Goal: Task Accomplishment & Management: Manage account settings

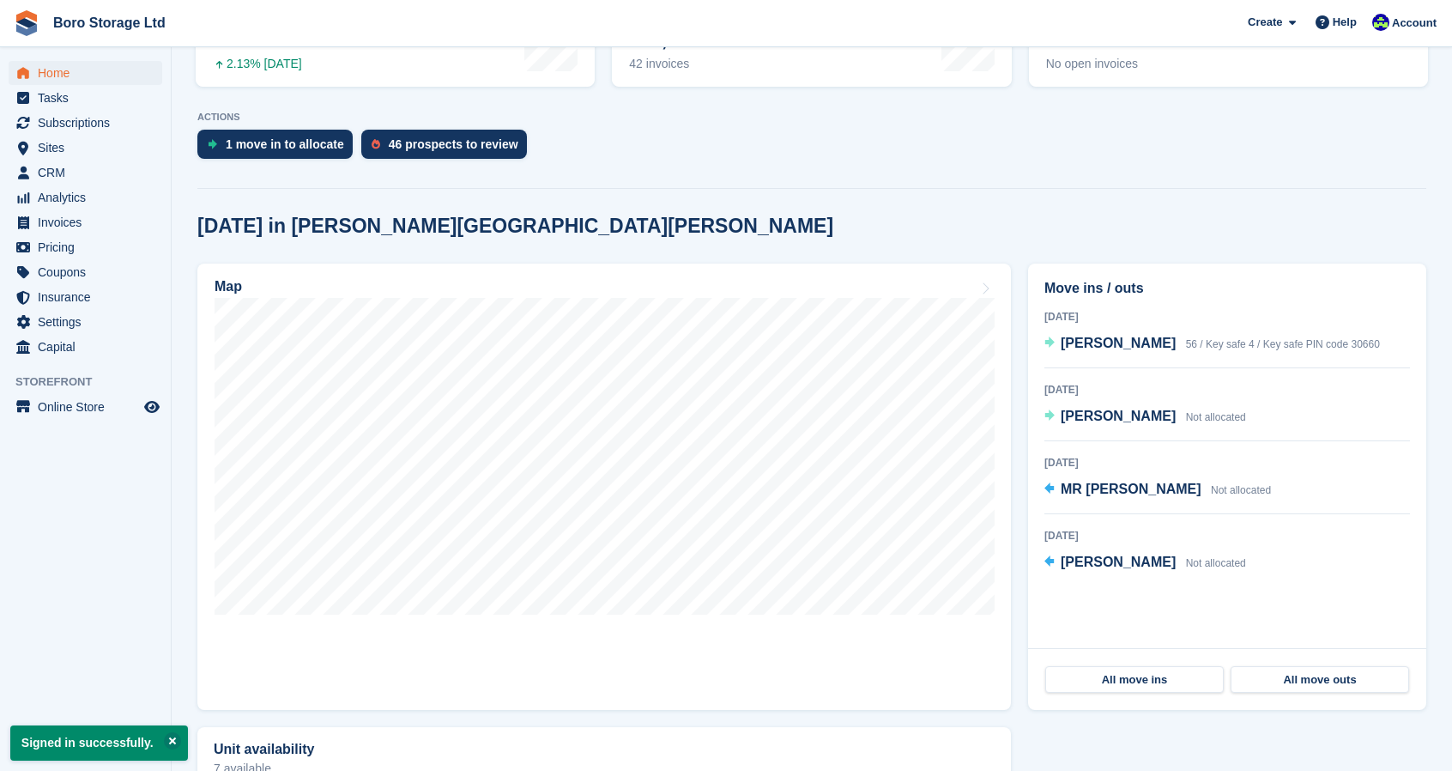
scroll to position [296, 0]
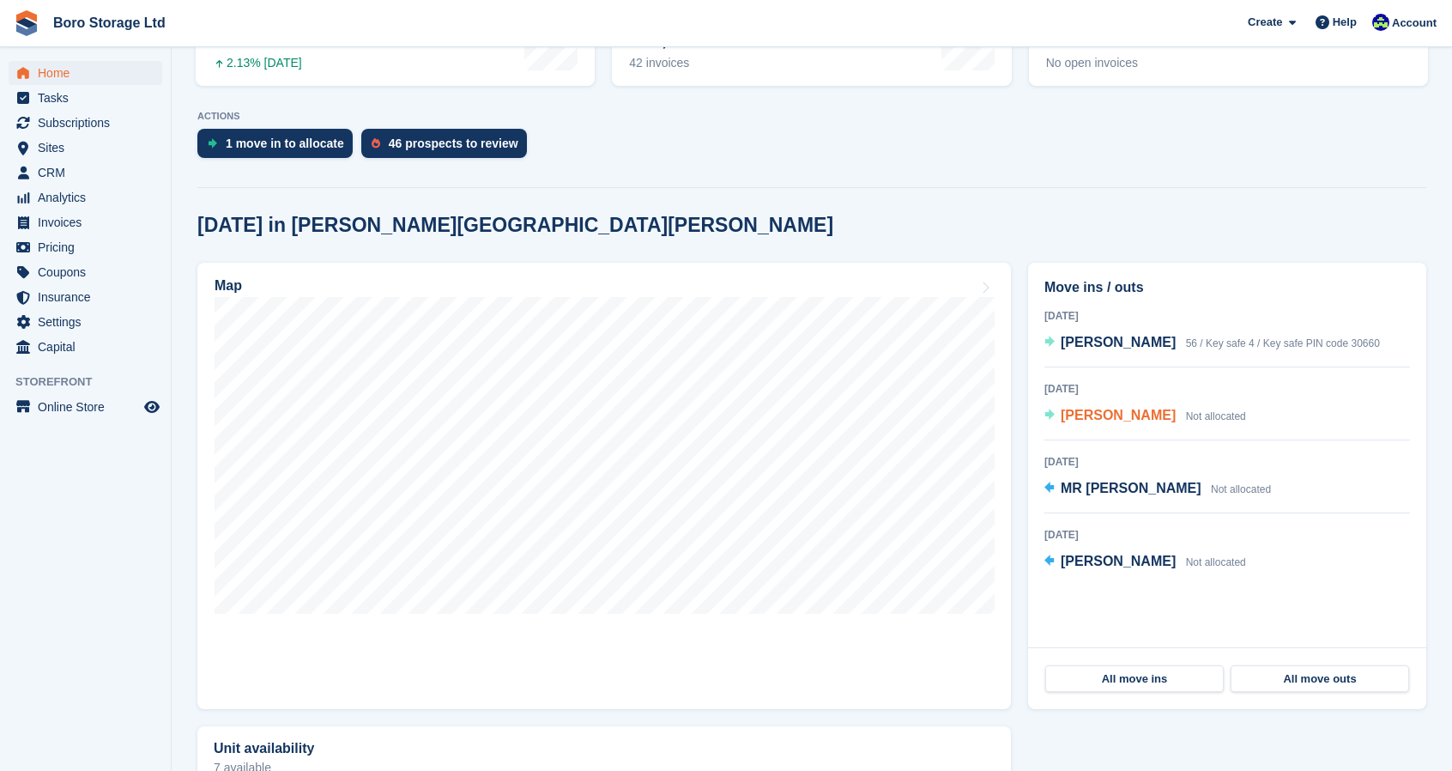
click at [1116, 420] on span "[PERSON_NAME]" at bounding box center [1118, 415] width 115 height 15
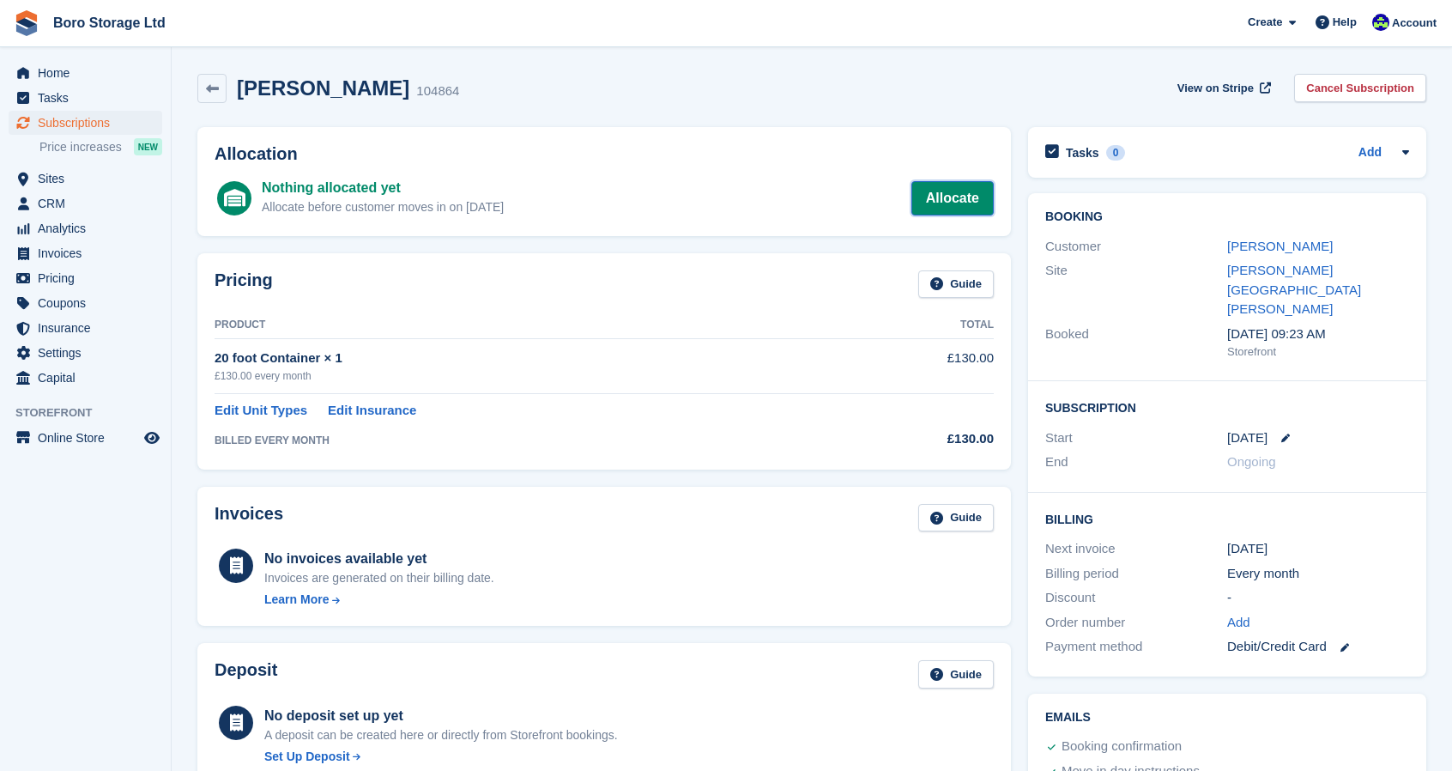
click at [950, 194] on link "Allocate" at bounding box center [952, 198] width 82 height 34
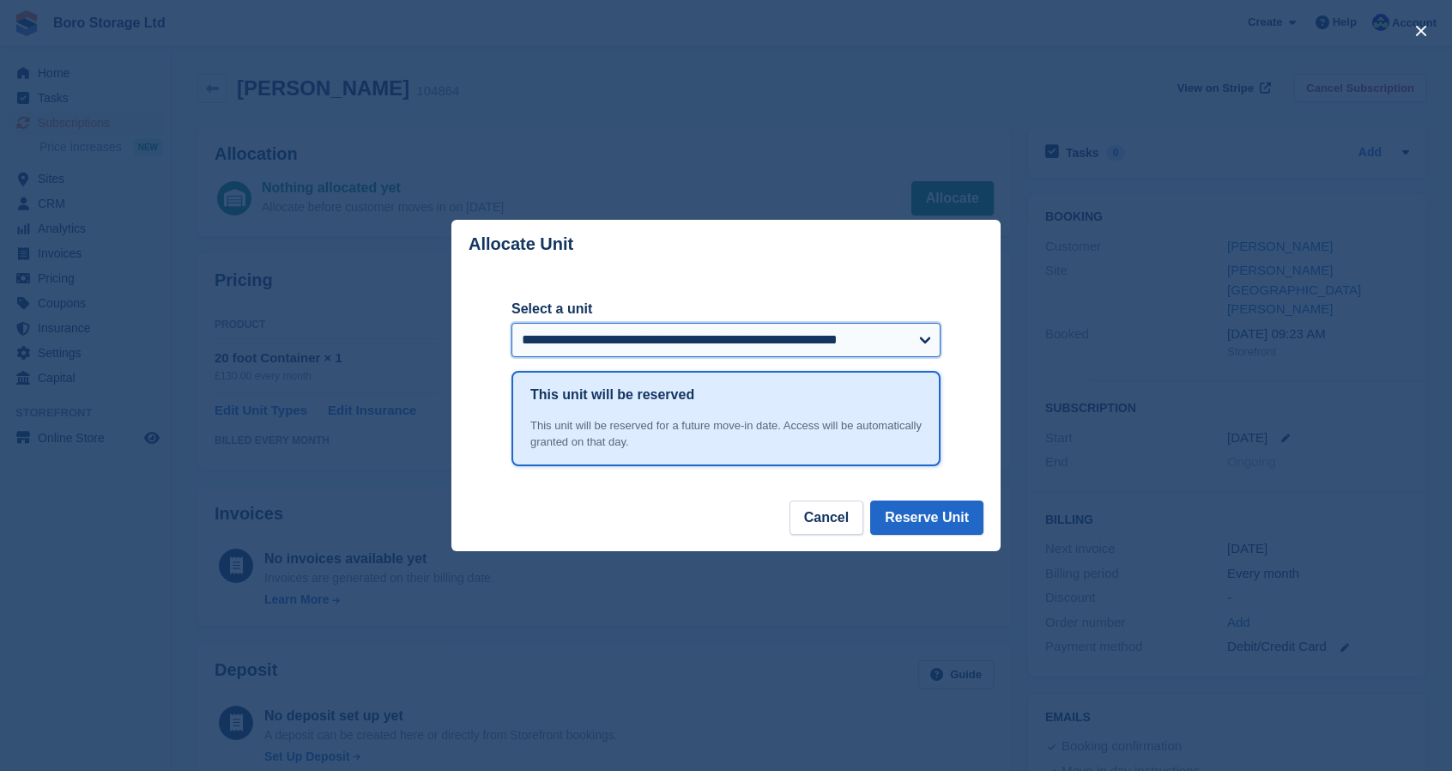
click at [741, 348] on select "**********" at bounding box center [725, 340] width 429 height 34
click at [511, 323] on select "**********" at bounding box center [725, 340] width 429 height 34
click at [832, 288] on div "**********" at bounding box center [725, 384] width 429 height 231
click at [947, 518] on button "Reserve Unit" at bounding box center [926, 517] width 113 height 34
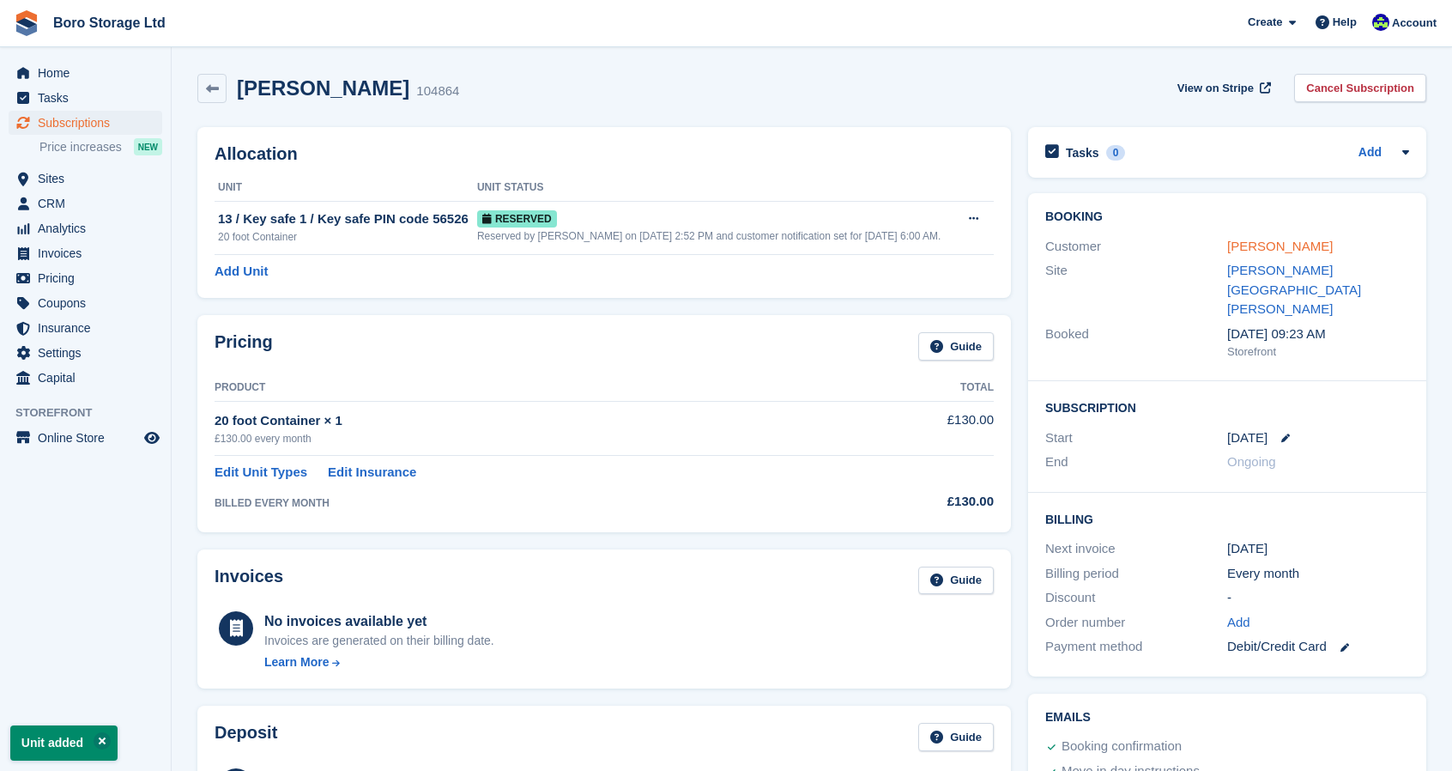
click at [1275, 243] on link "[PERSON_NAME]" at bounding box center [1280, 246] width 106 height 15
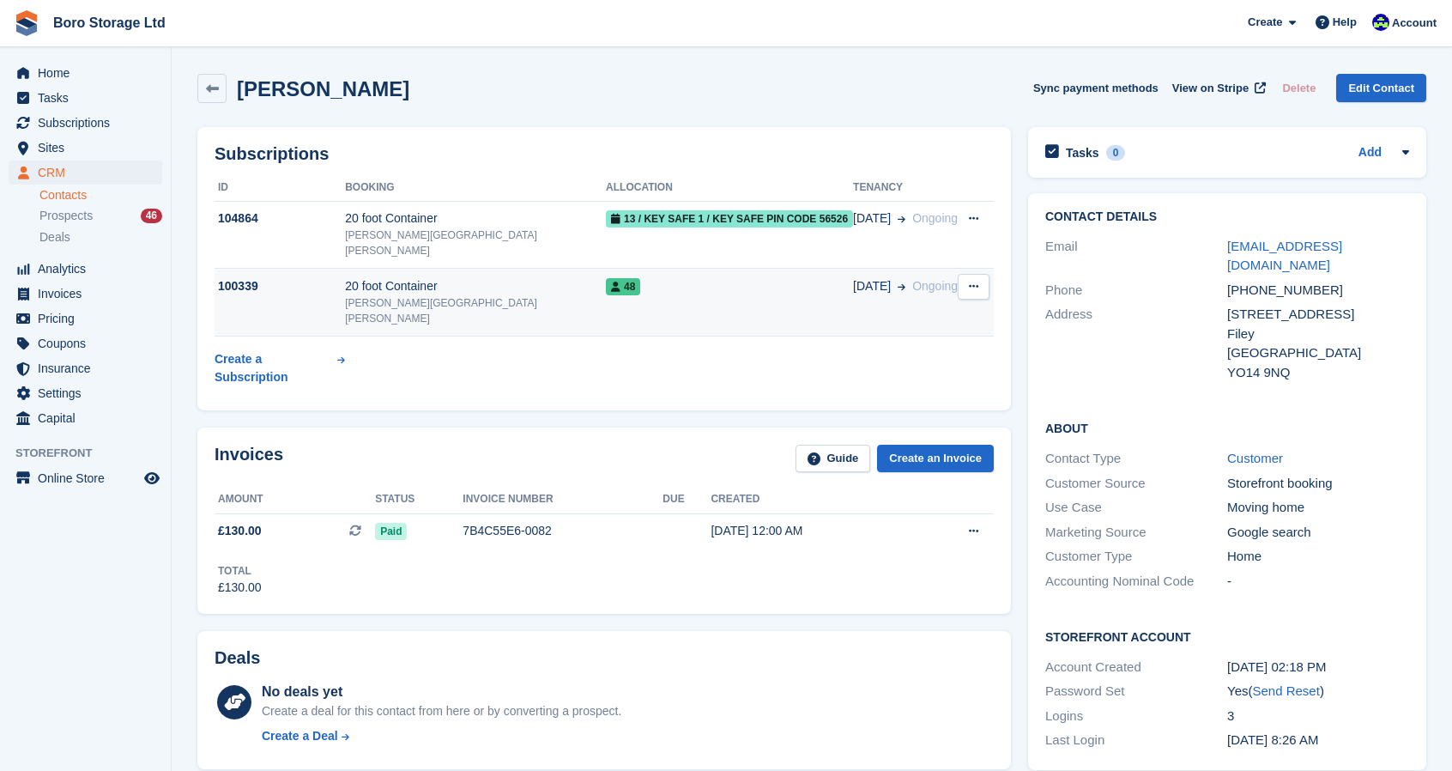
click at [606, 278] on span "48" at bounding box center [623, 286] width 34 height 17
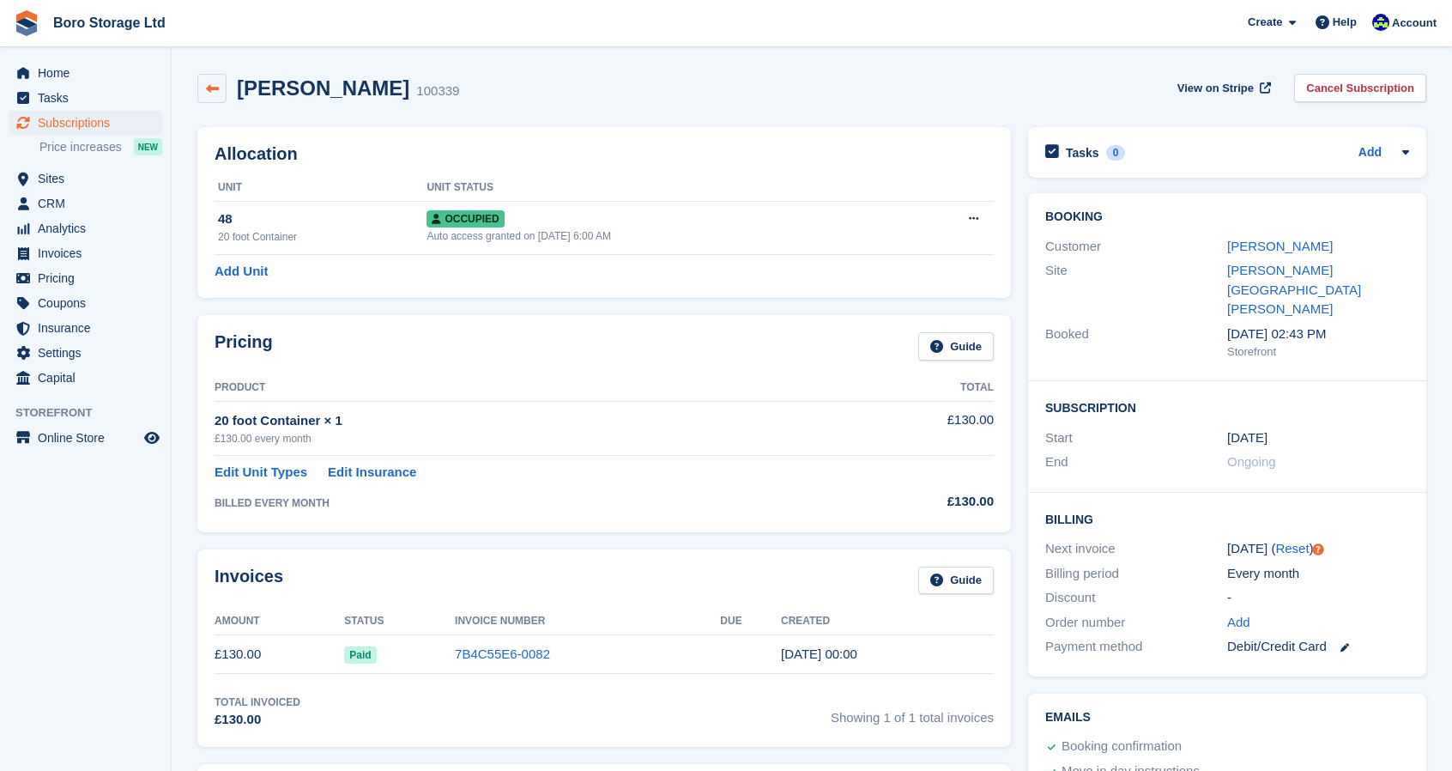
click at [216, 94] on icon at bounding box center [212, 88] width 13 height 13
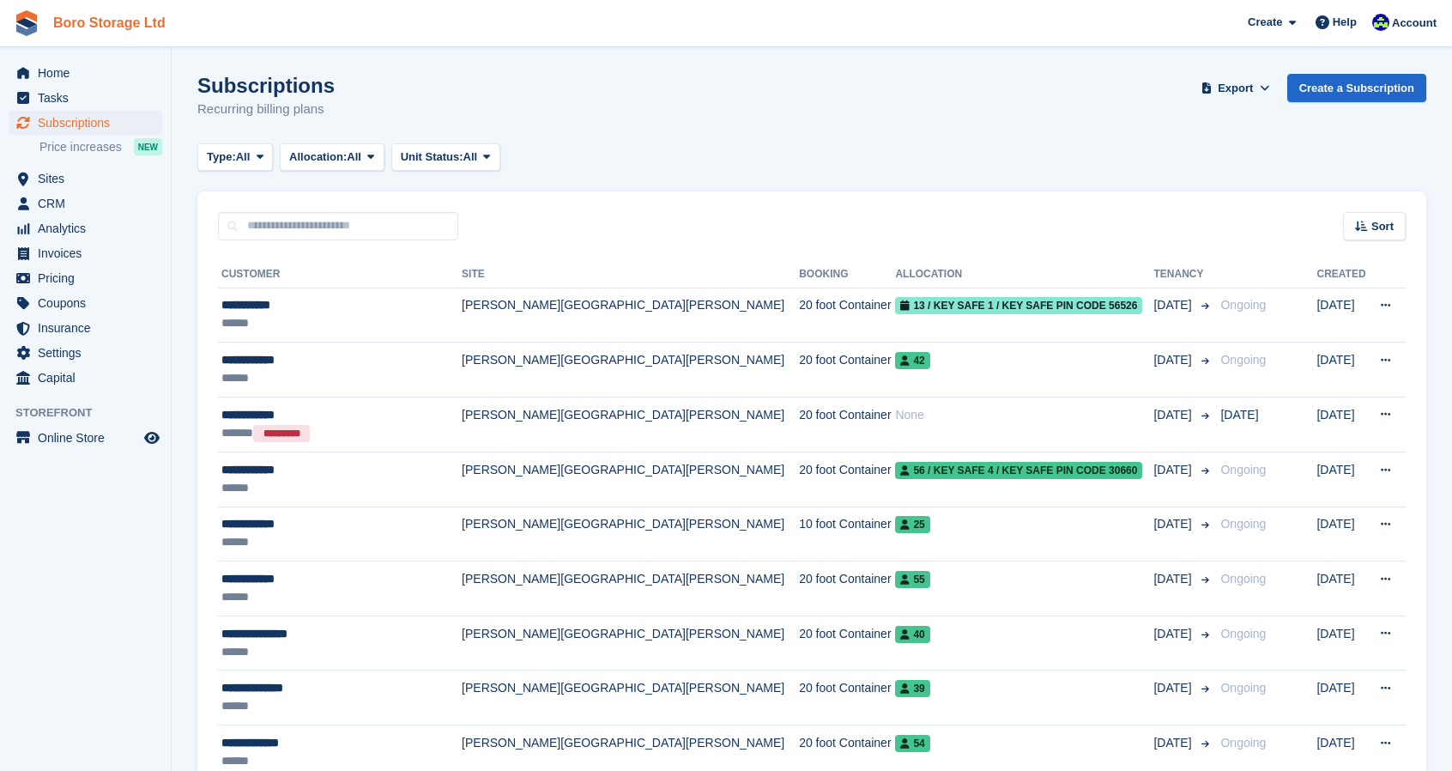
click at [98, 22] on link "Boro Storage Ltd" at bounding box center [109, 23] width 126 height 28
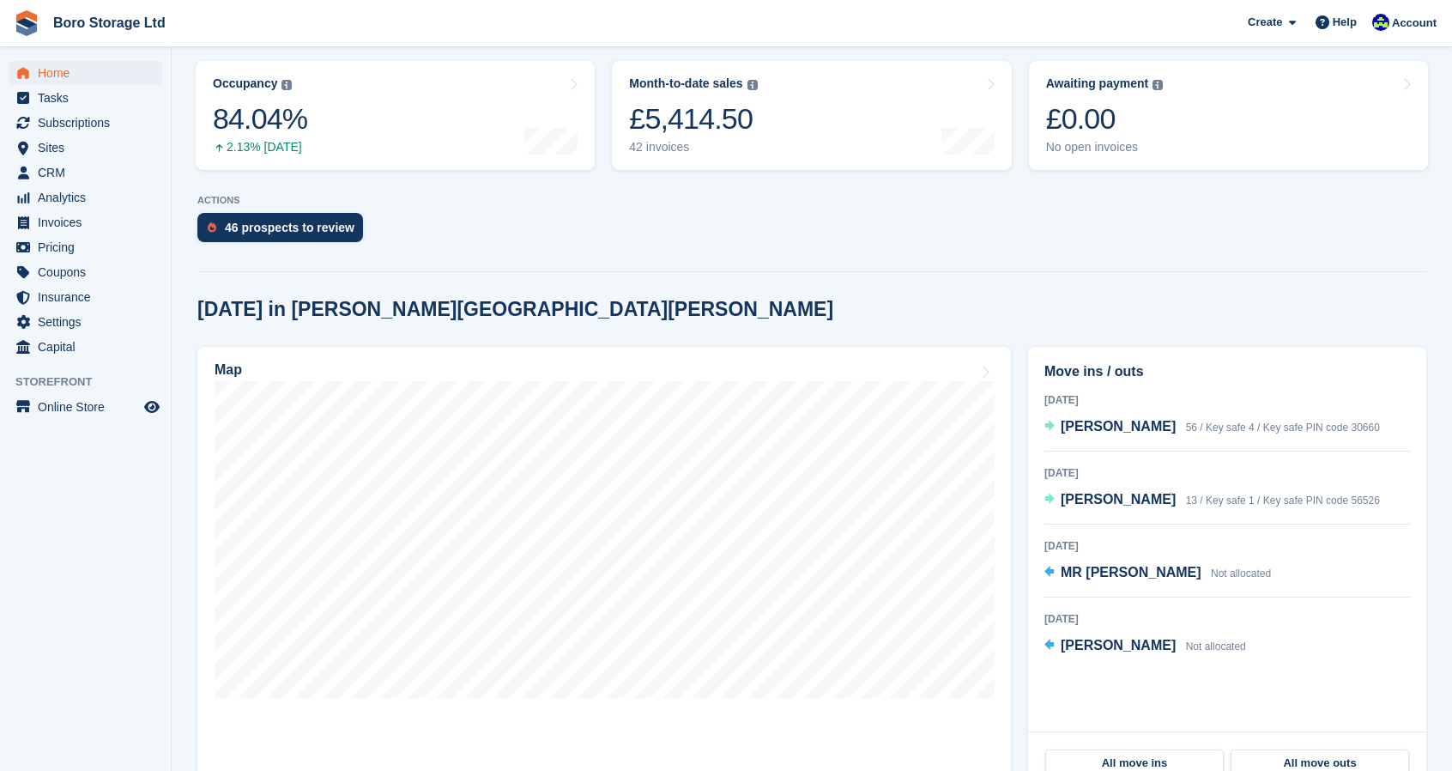
scroll to position [213, 0]
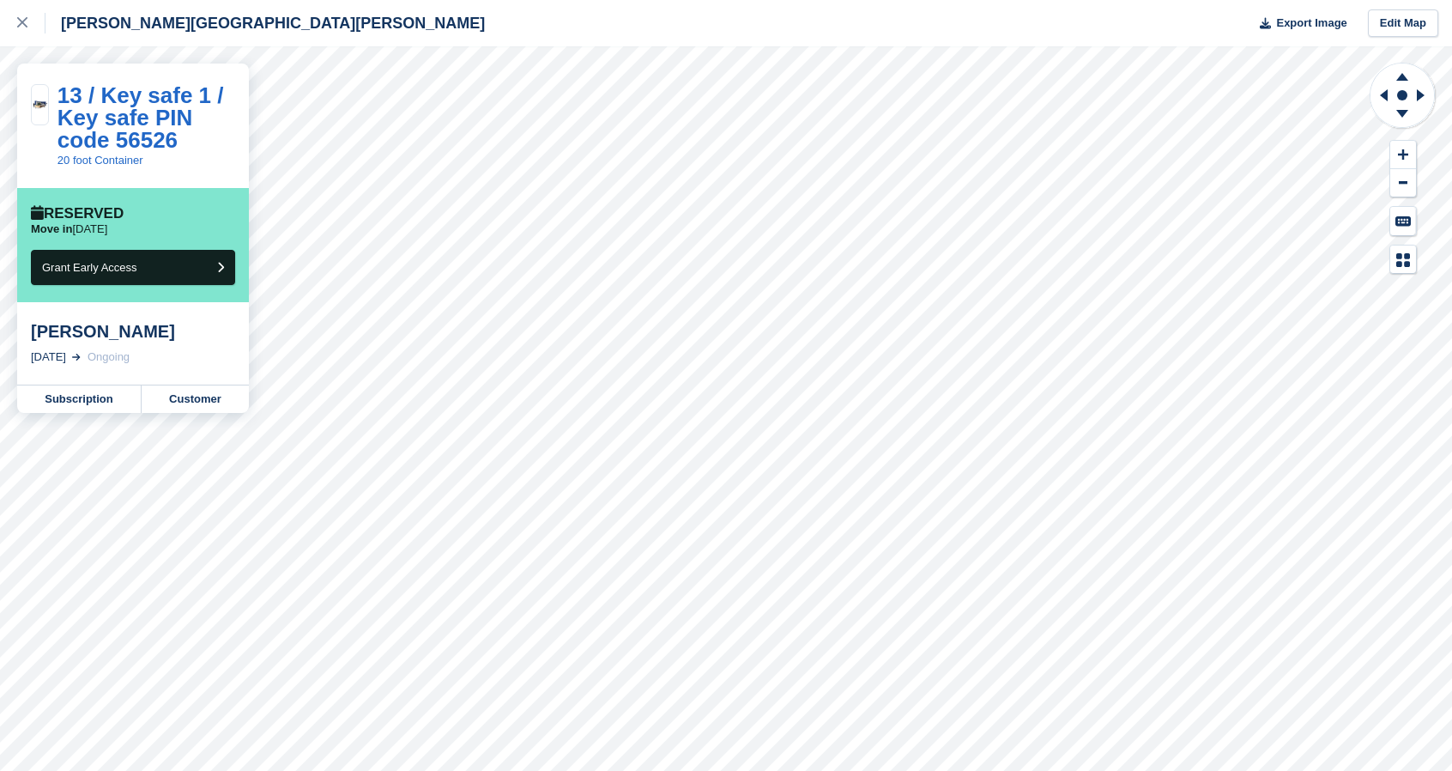
click at [124, 33] on div "[PERSON_NAME][GEOGRAPHIC_DATA][PERSON_NAME]" at bounding box center [242, 23] width 485 height 46
click at [21, 23] on icon at bounding box center [22, 22] width 10 height 10
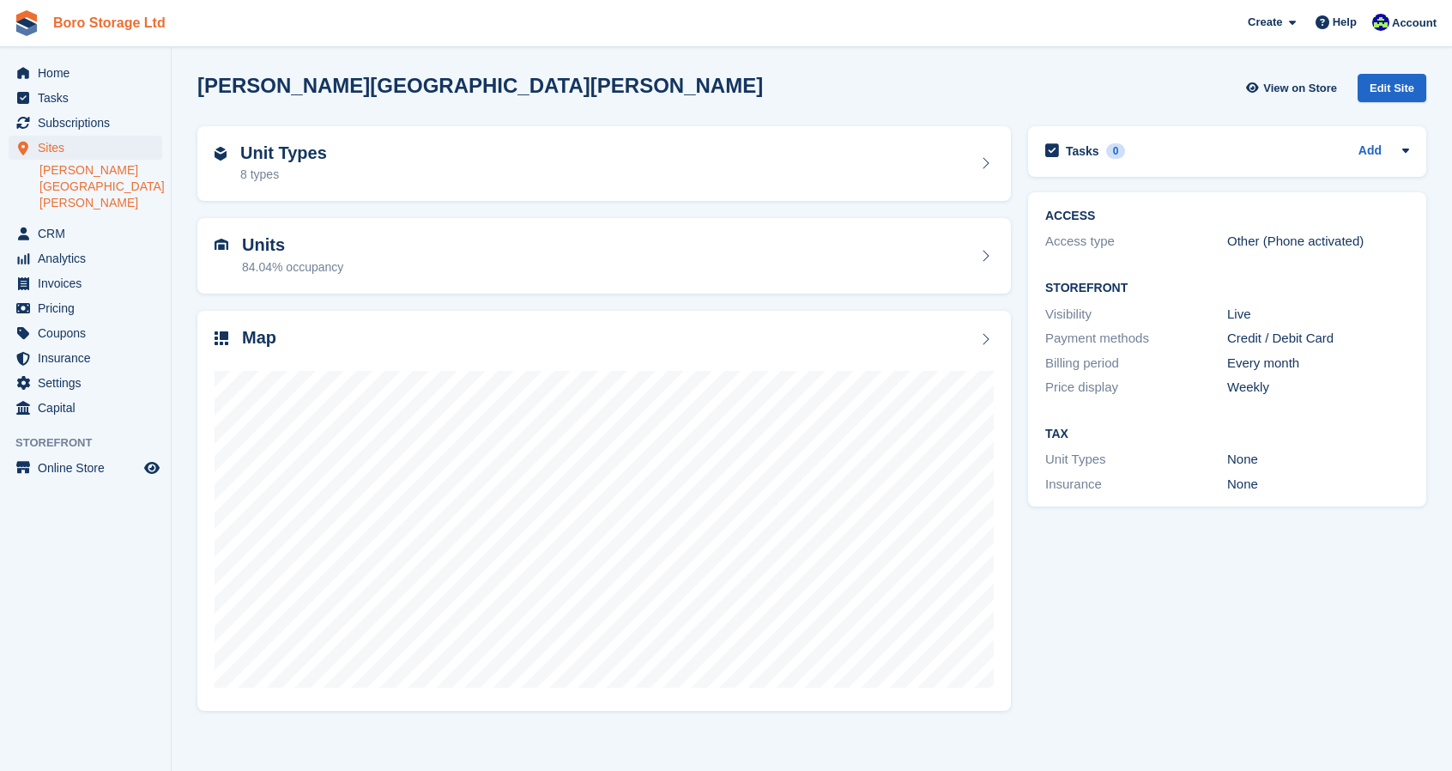
click at [82, 25] on link "Boro Storage Ltd" at bounding box center [109, 23] width 126 height 28
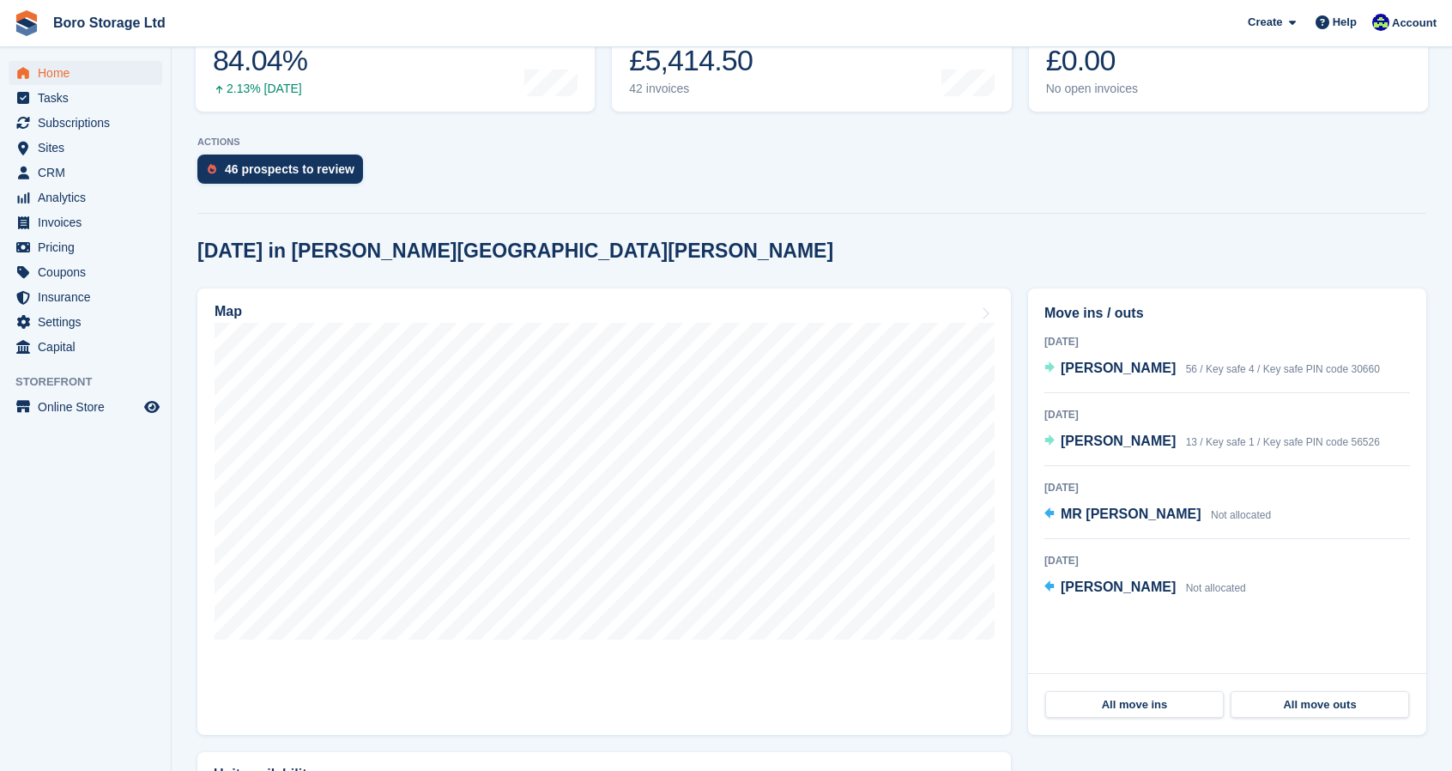
scroll to position [271, 0]
click at [1217, 447] on span "13 / Key safe 1 / Key safe PIN code 56526" at bounding box center [1283, 441] width 194 height 12
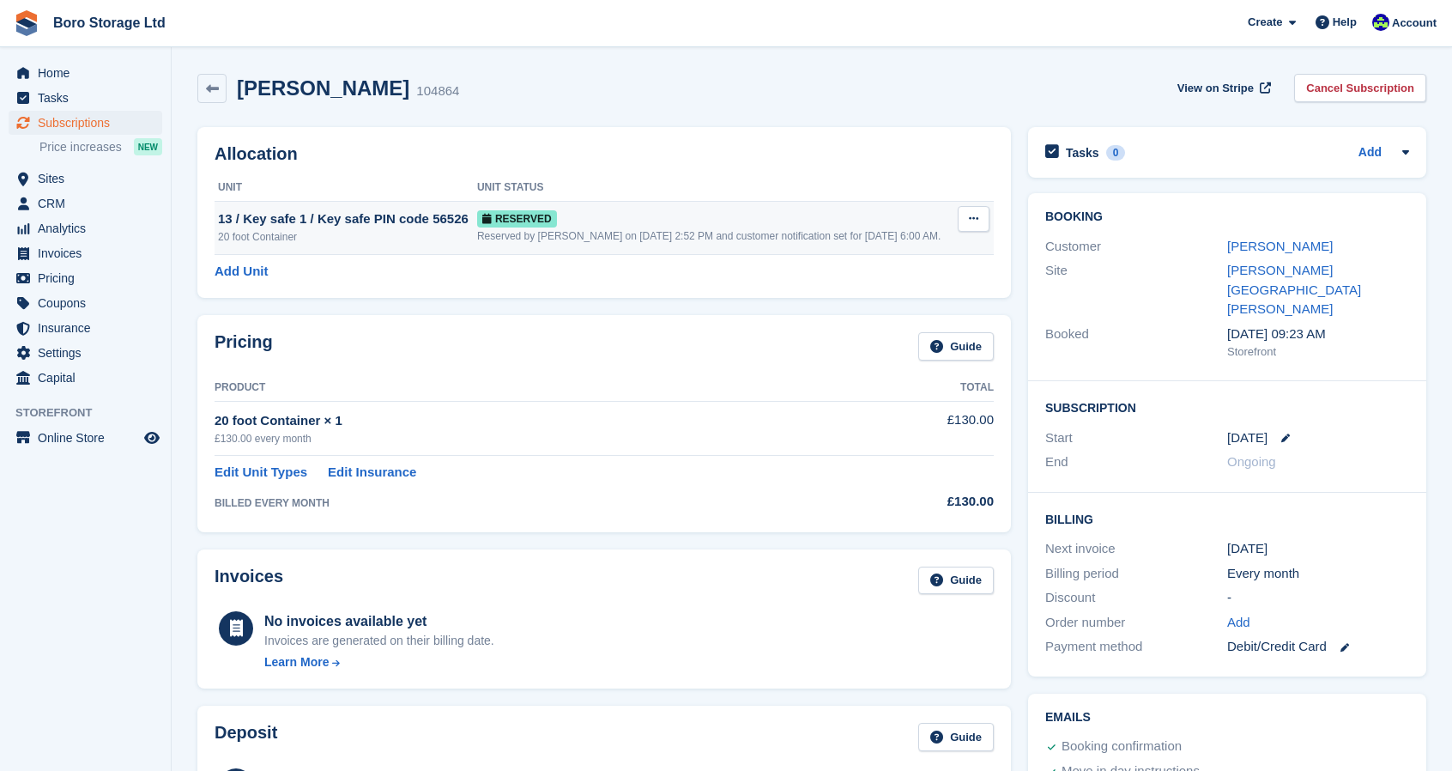
click at [973, 218] on icon at bounding box center [973, 218] width 9 height 11
click at [874, 296] on p "Deallocate" at bounding box center [906, 289] width 149 height 22
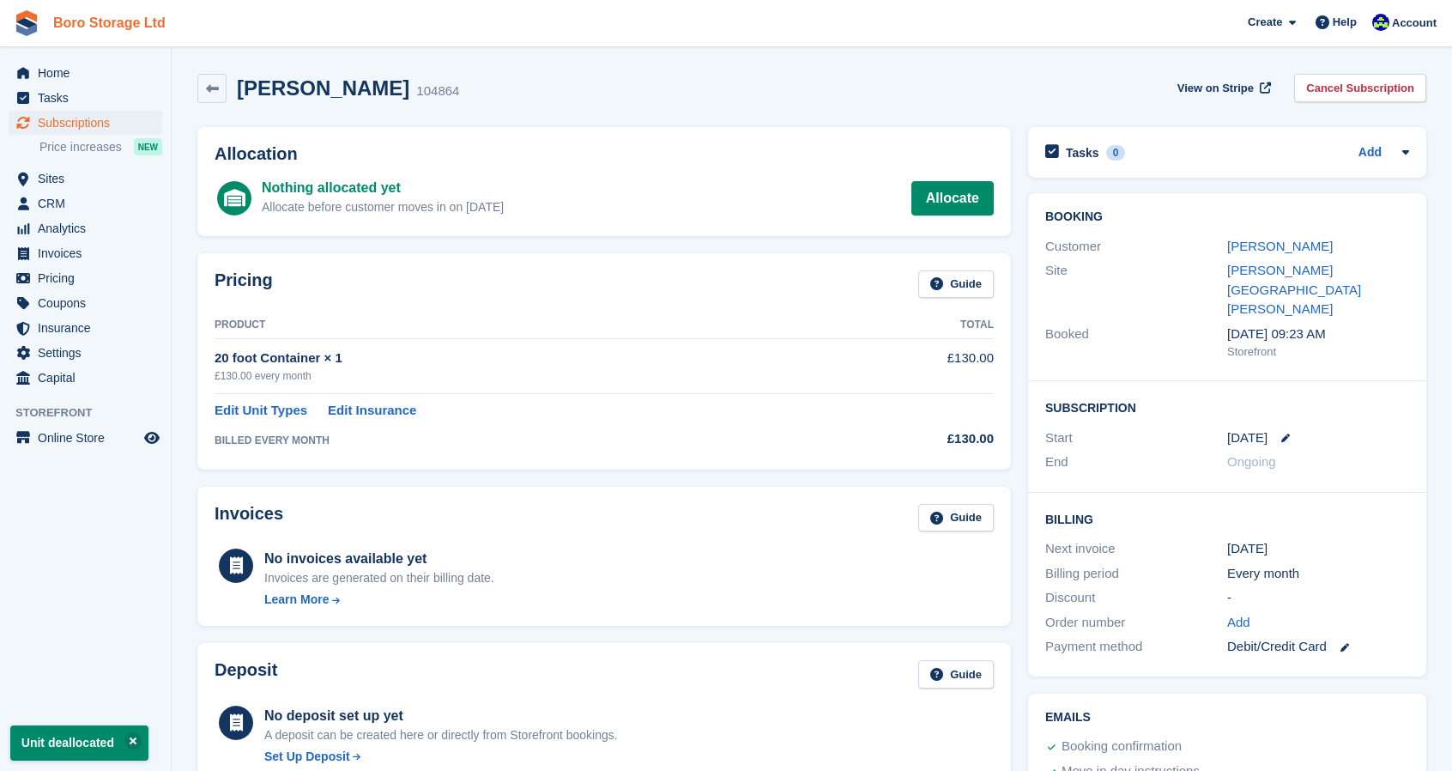
click at [112, 27] on link "Boro Storage Ltd" at bounding box center [109, 23] width 126 height 28
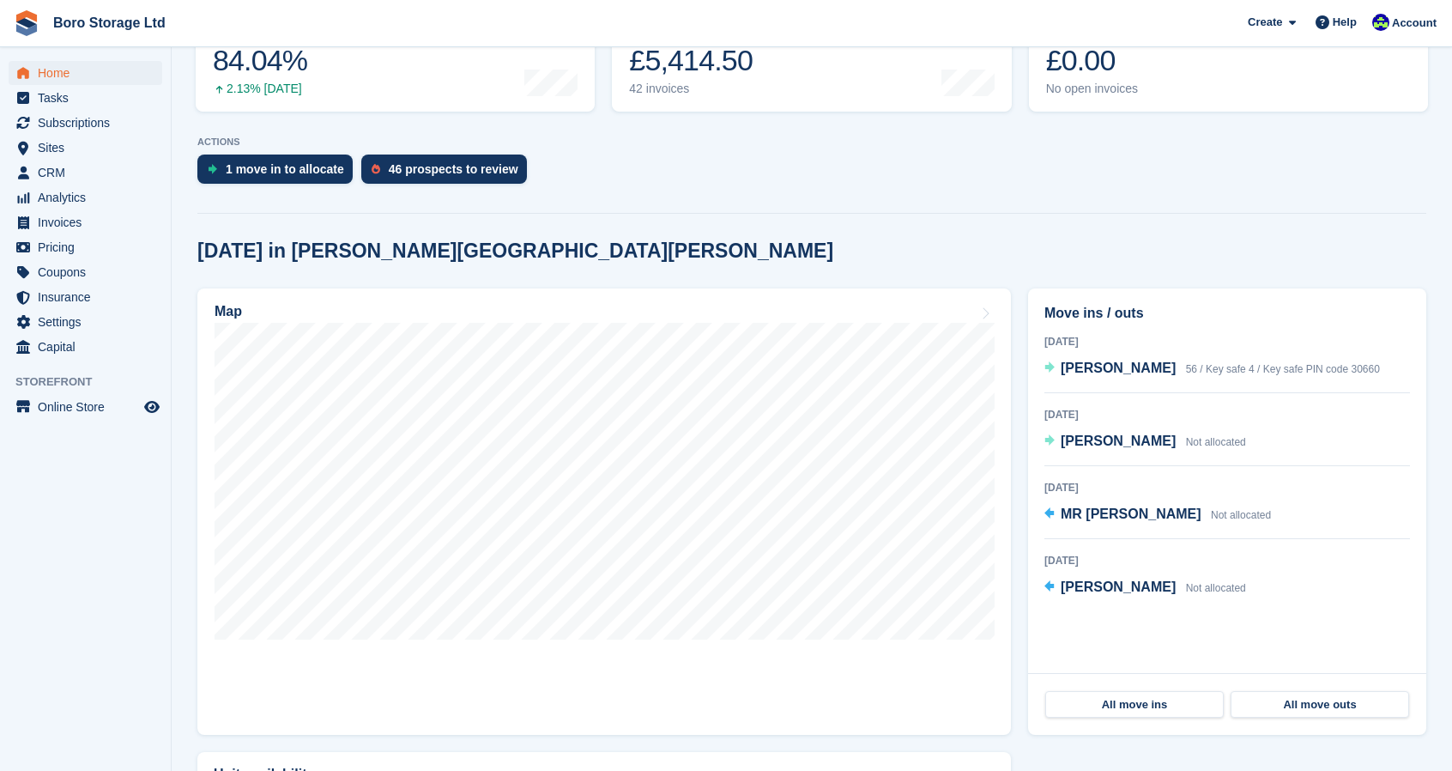
scroll to position [284, 0]
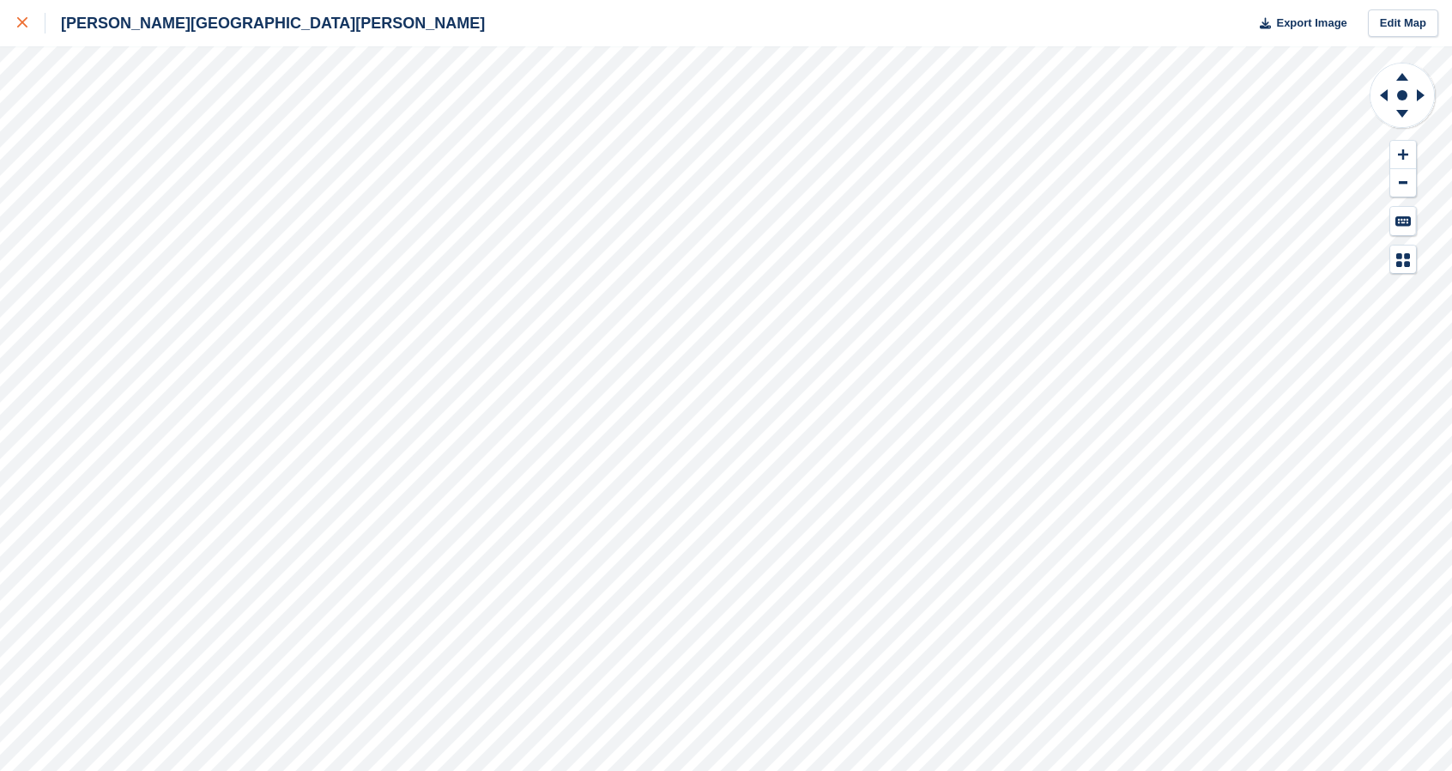
click at [19, 21] on icon at bounding box center [22, 22] width 10 height 10
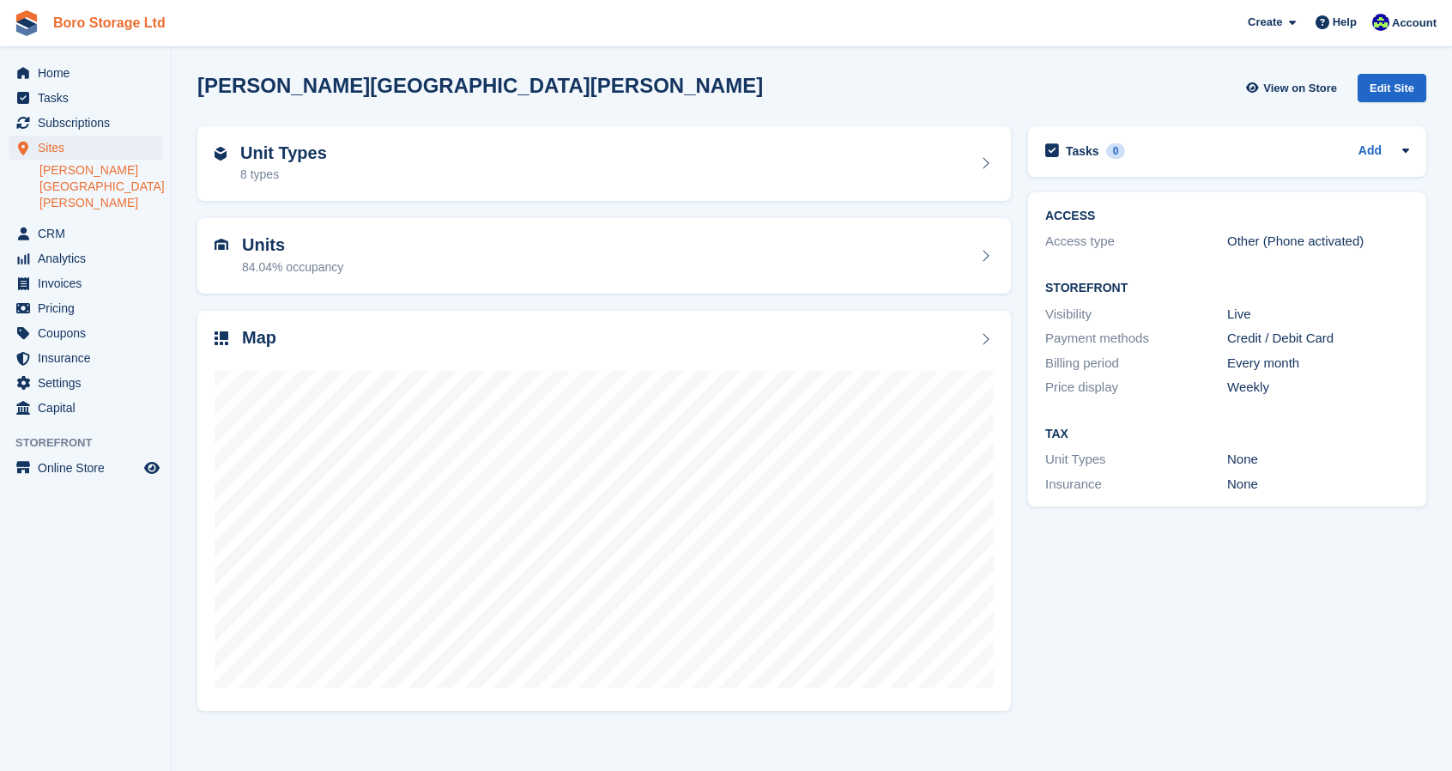
click at [122, 25] on link "Boro Storage Ltd" at bounding box center [109, 23] width 126 height 28
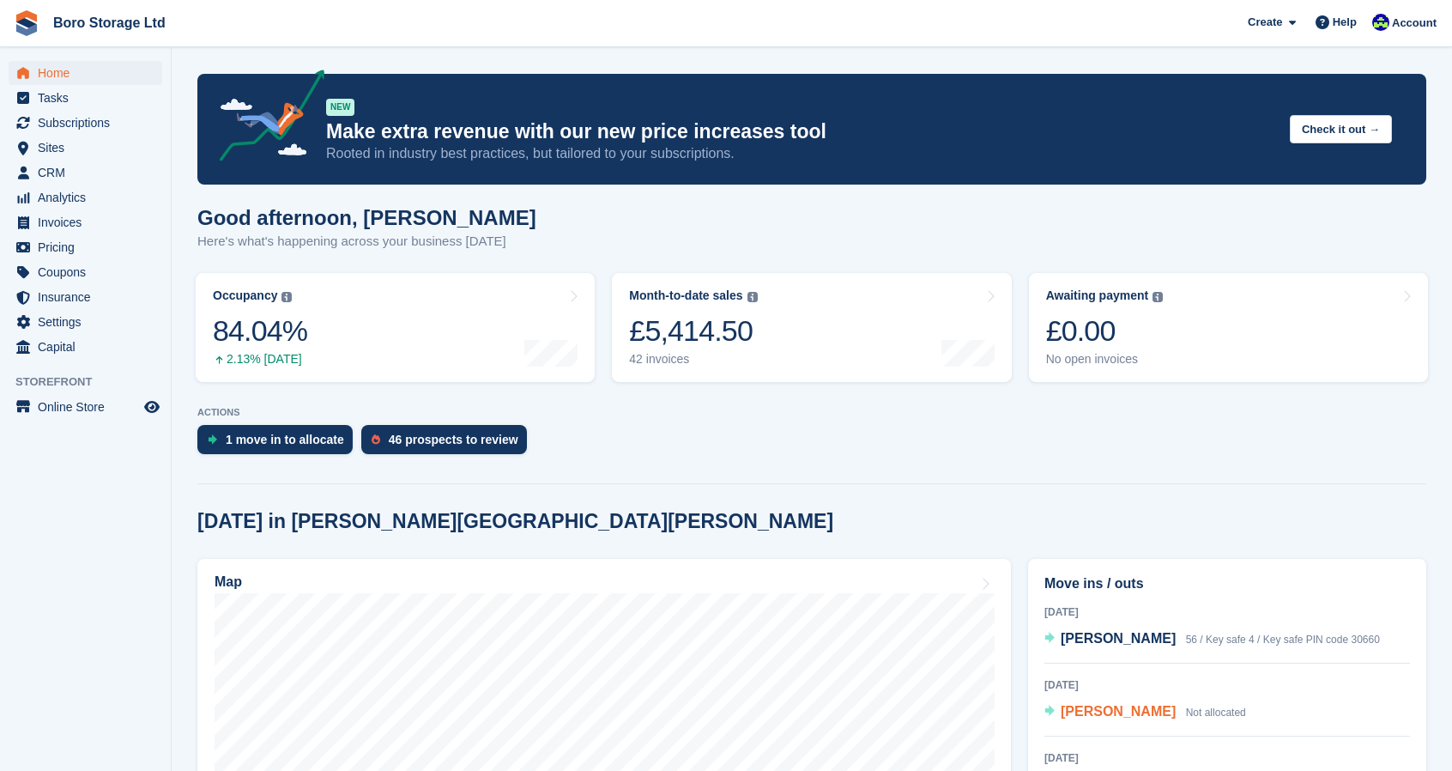
click at [1110, 717] on span "[PERSON_NAME]" at bounding box center [1118, 711] width 115 height 15
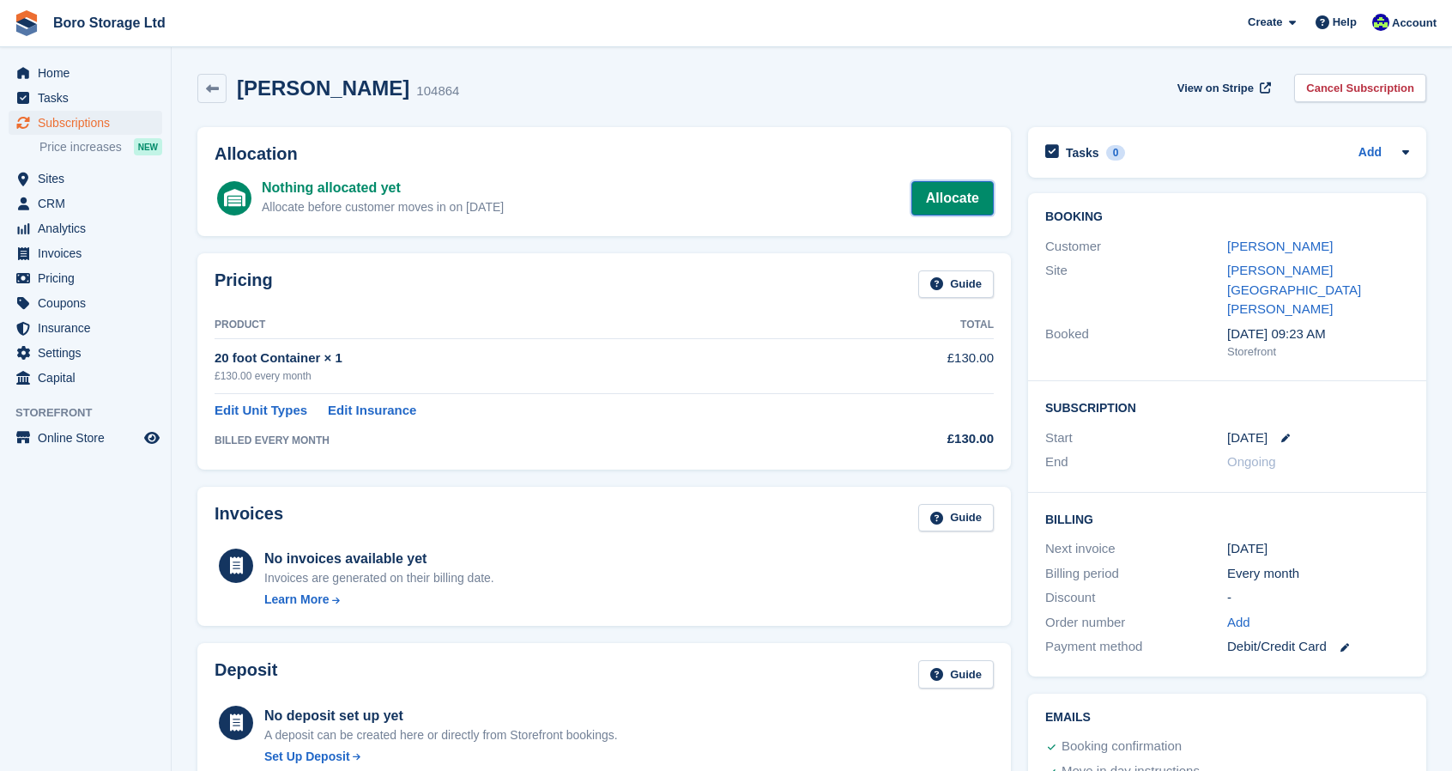
click at [957, 213] on link "Allocate" at bounding box center [952, 198] width 82 height 34
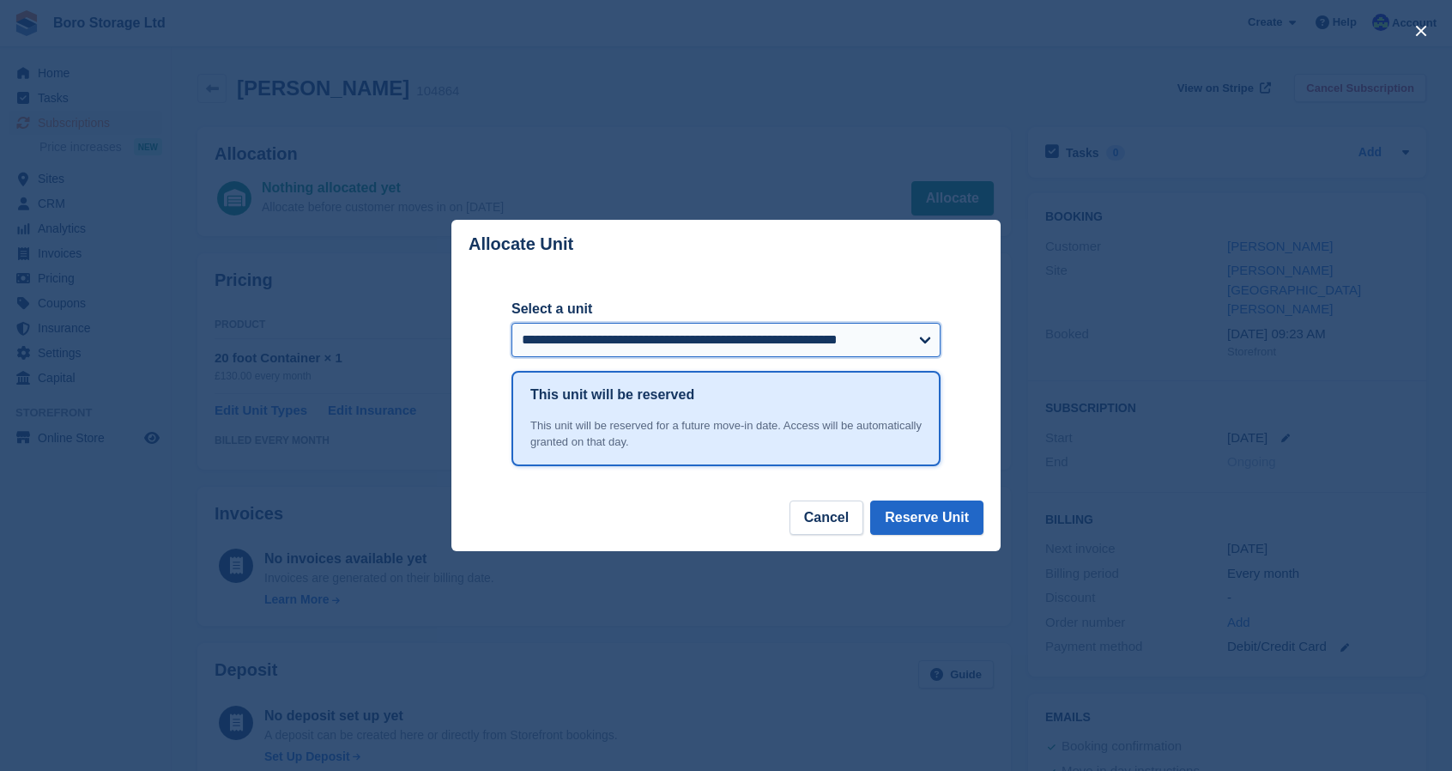
click at [684, 349] on select "**********" at bounding box center [725, 340] width 429 height 34
select select "******"
click at [511, 323] on select "**********" at bounding box center [725, 340] width 429 height 34
click at [941, 517] on button "Reserve Unit" at bounding box center [926, 517] width 113 height 34
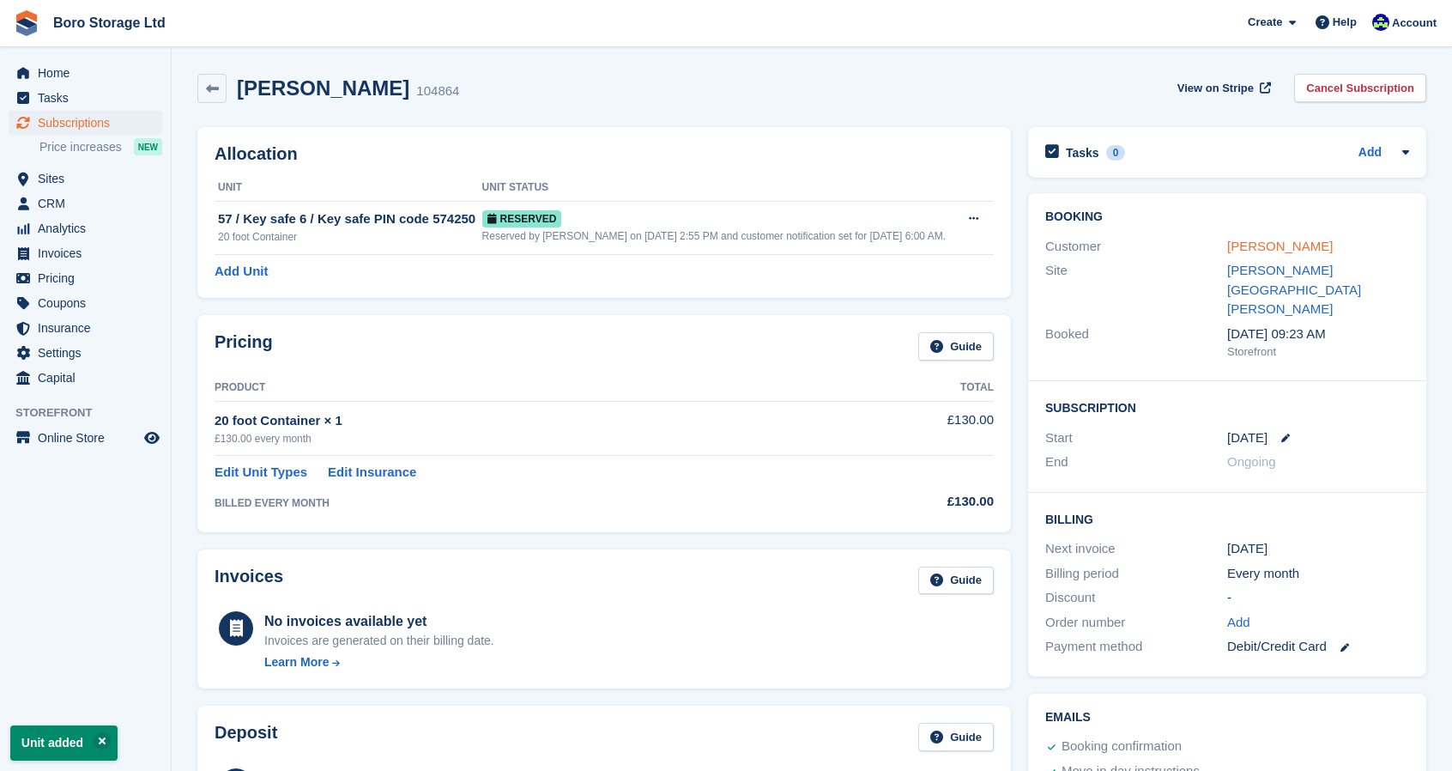
click at [1294, 249] on link "[PERSON_NAME]" at bounding box center [1280, 246] width 106 height 15
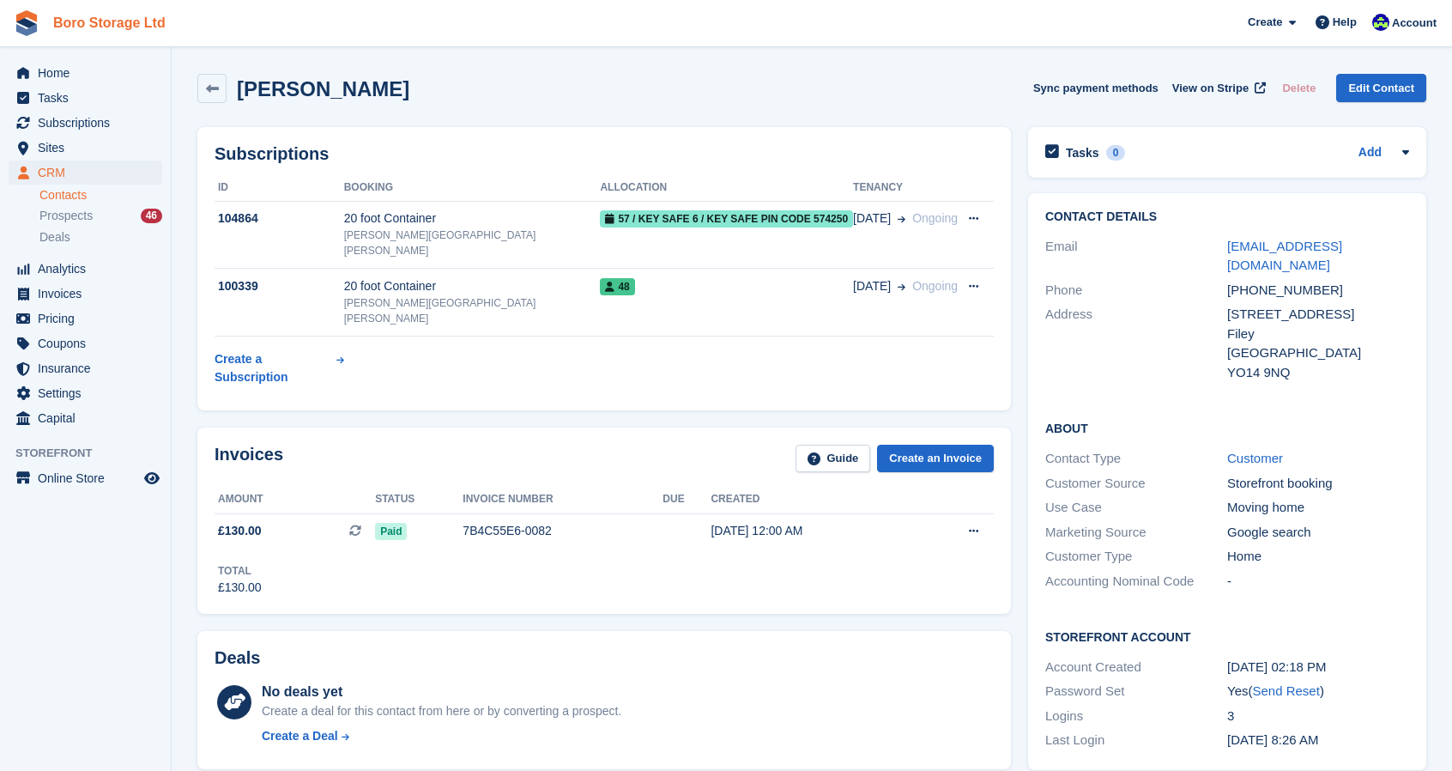
click at [106, 20] on link "Boro Storage Ltd" at bounding box center [109, 23] width 126 height 28
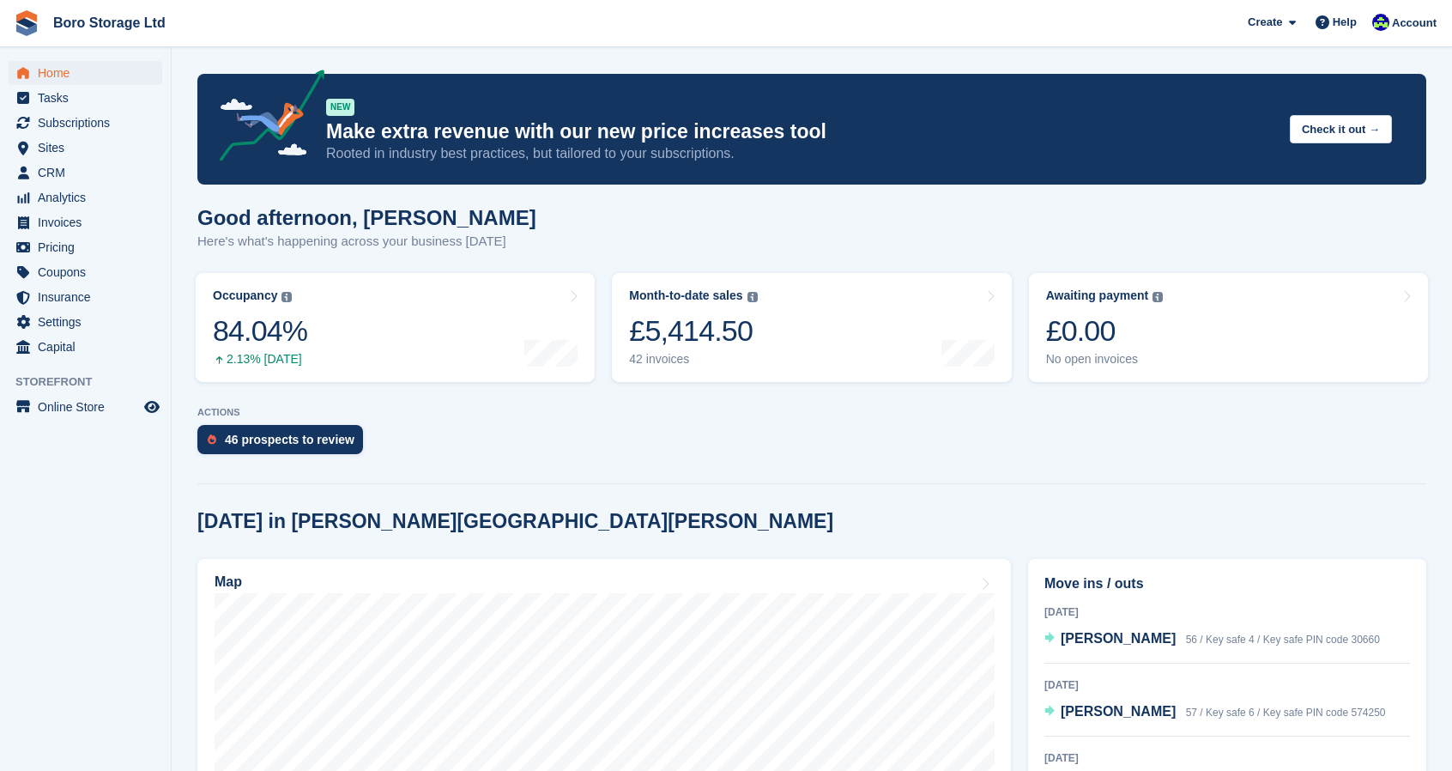
drag, startPoint x: 788, startPoint y: 316, endPoint x: 553, endPoint y: 217, distance: 255.0
click at [553, 217] on div "Good afternoon, [PERSON_NAME] Here's what's happening across your business [DAT…" at bounding box center [811, 239] width 1229 height 66
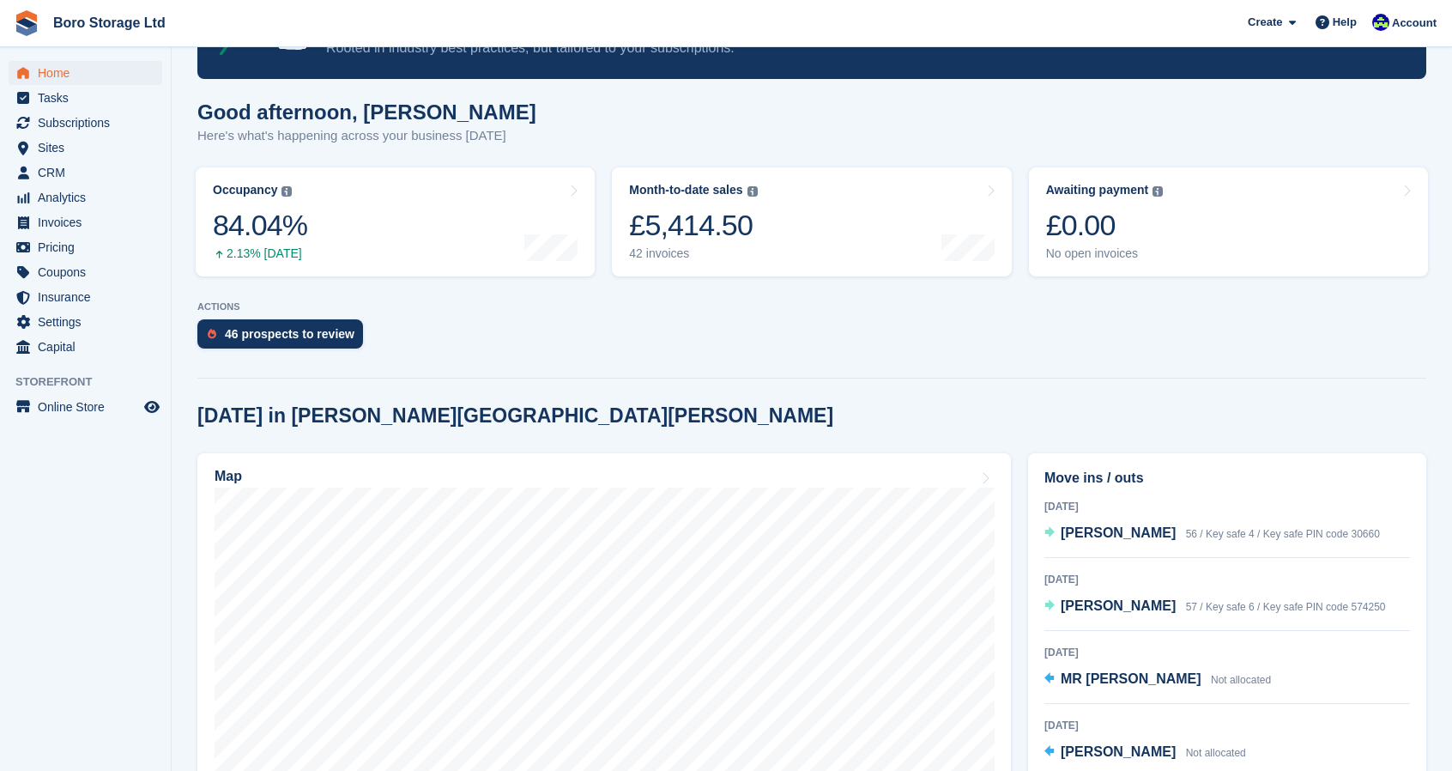
scroll to position [106, 0]
